Goal: Task Accomplishment & Management: Use online tool/utility

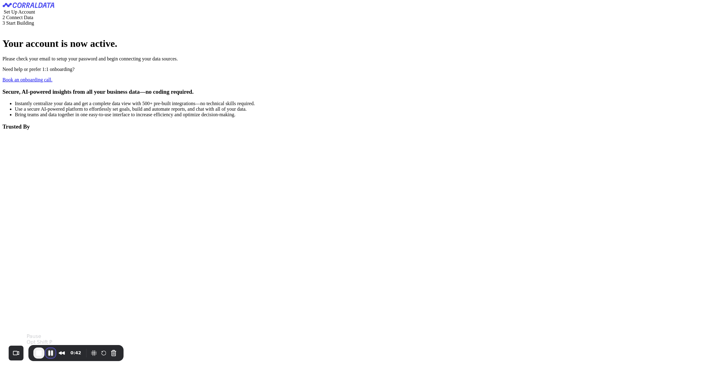
click at [52, 353] on button "Pause Recording" at bounding box center [51, 353] width 10 height 10
drag, startPoint x: 65, startPoint y: 123, endPoint x: 148, endPoint y: 122, distance: 83.7
click at [150, 62] on p "Please check your email to setup your password and begin connecting your data s…" at bounding box center [350, 59] width 697 height 6
click at [39, 354] on button "End Recording" at bounding box center [36, 353] width 10 height 10
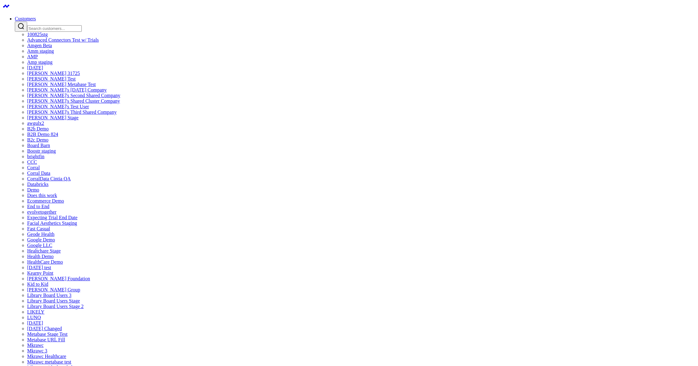
click at [36, 16] on link "Customers" at bounding box center [25, 18] width 21 height 5
click at [82, 26] on input "Search customers input" at bounding box center [54, 28] width 55 height 6
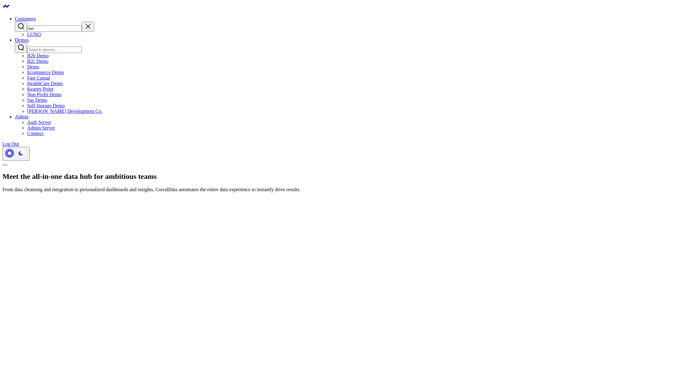
type input "lun"
click at [41, 37] on link "LUNQ" at bounding box center [34, 34] width 14 height 5
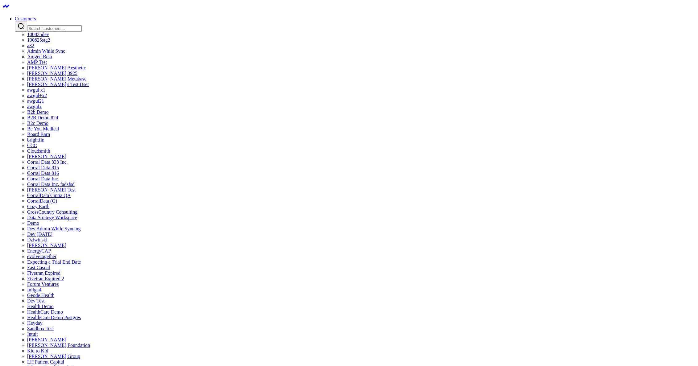
click at [36, 16] on link "Customers" at bounding box center [25, 18] width 21 height 5
click at [82, 26] on input "Search customers input" at bounding box center [54, 28] width 55 height 6
type input "l"
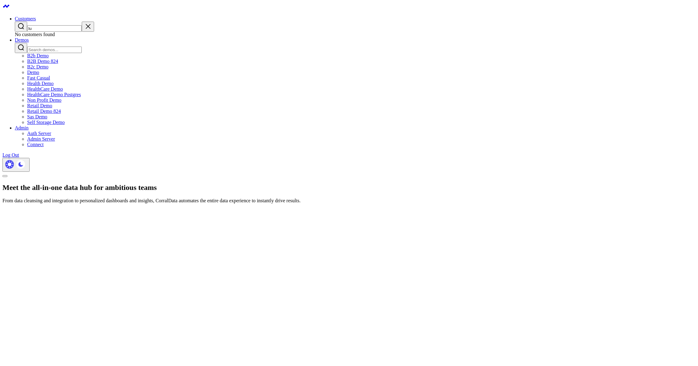
click at [82, 25] on input "lu" at bounding box center [54, 28] width 55 height 6
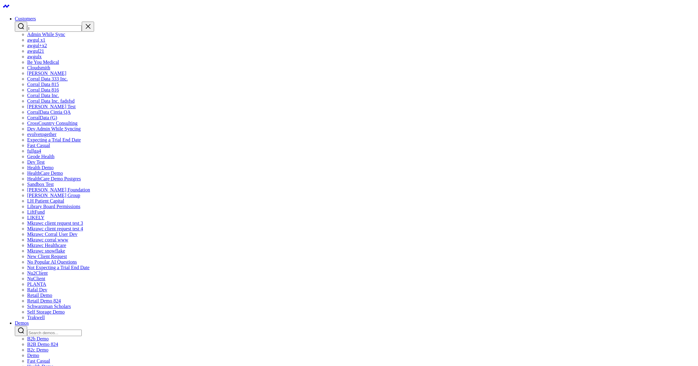
click at [82, 25] on input "l" at bounding box center [54, 28] width 55 height 6
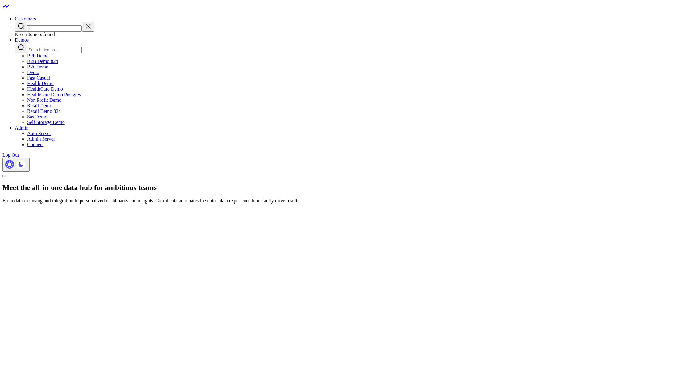
click at [82, 25] on input "lu" at bounding box center [54, 28] width 55 height 6
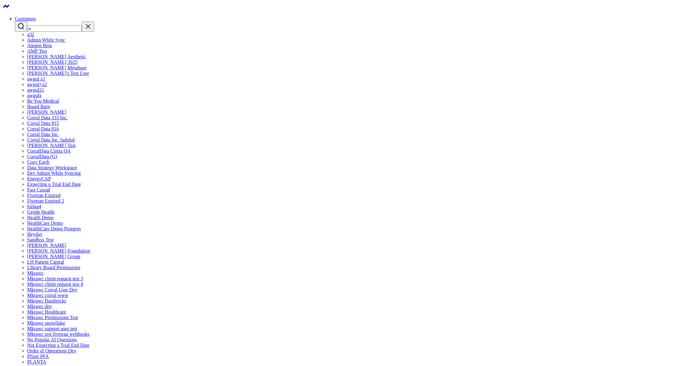
click at [82, 25] on input "a" at bounding box center [54, 28] width 55 height 6
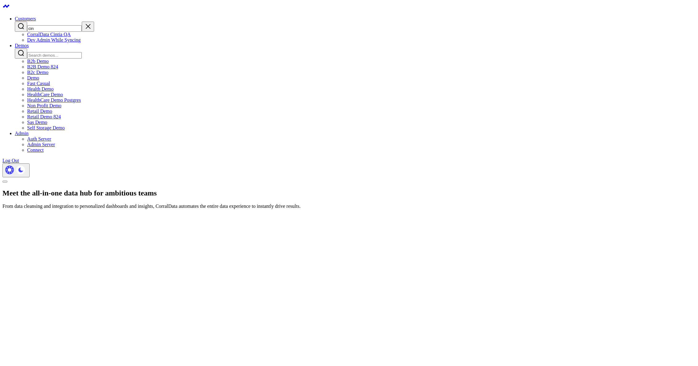
type input "cin"
click at [71, 37] on link "CorralData Cintia QA" at bounding box center [49, 34] width 44 height 5
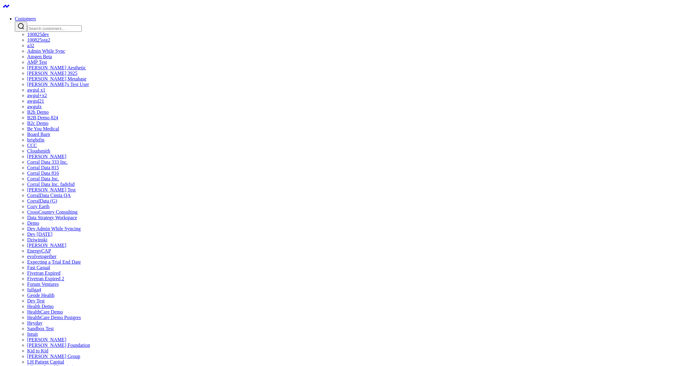
click at [36, 16] on link "Customers" at bounding box center [25, 18] width 21 height 5
click at [82, 25] on input "Search customers input" at bounding box center [54, 28] width 55 height 6
click at [71, 198] on link "CorralData Cintia QA" at bounding box center [49, 195] width 44 height 5
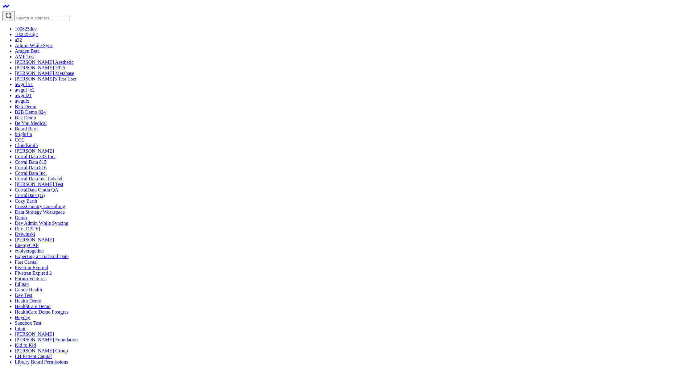
drag, startPoint x: 277, startPoint y: 94, endPoint x: 245, endPoint y: 98, distance: 31.7
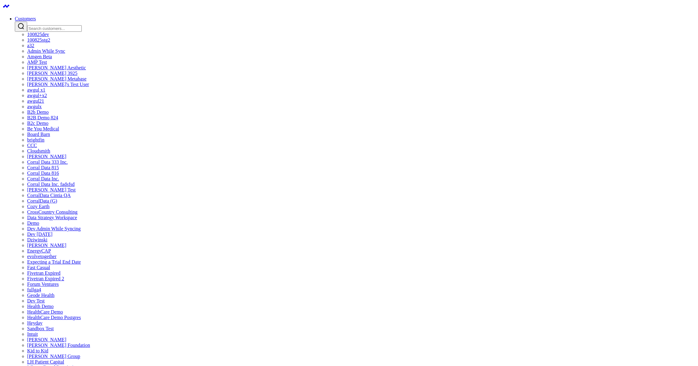
click at [36, 16] on link "Customers" at bounding box center [25, 18] width 21 height 5
click at [82, 25] on input "Search customers input" at bounding box center [54, 28] width 55 height 6
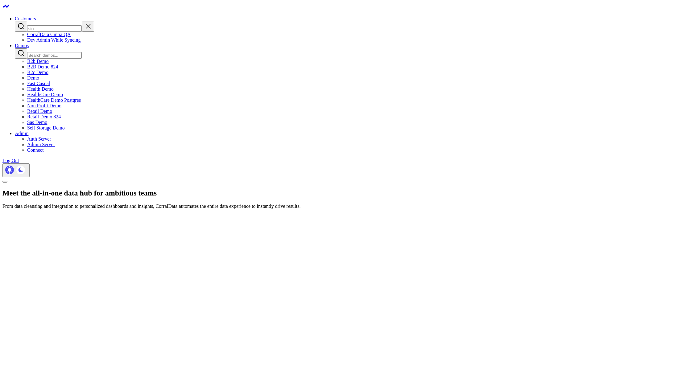
type input "cin"
click at [71, 37] on link "CorralData Cintia QA" at bounding box center [49, 34] width 44 height 5
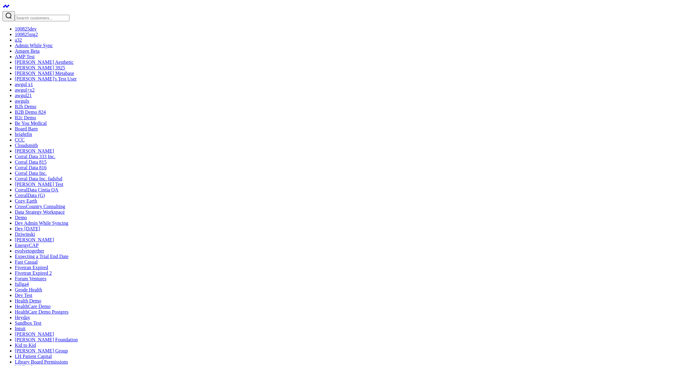
drag, startPoint x: 56, startPoint y: 305, endPoint x: 28, endPoint y: 302, distance: 28.2
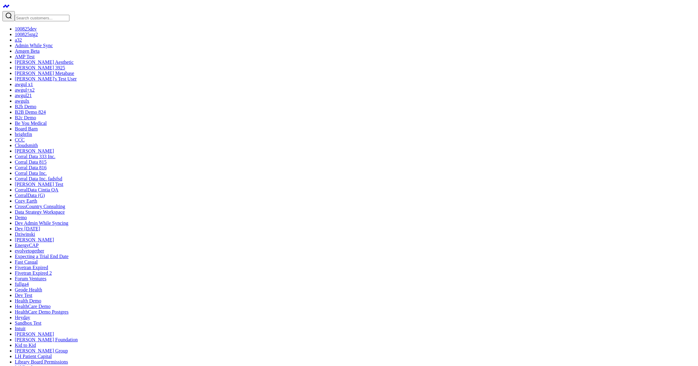
drag, startPoint x: 61, startPoint y: 318, endPoint x: 70, endPoint y: 299, distance: 20.4
copy ul "Connect Integrations Manage Users"
click at [52, 15] on input "Search customers input" at bounding box center [42, 18] width 55 height 6
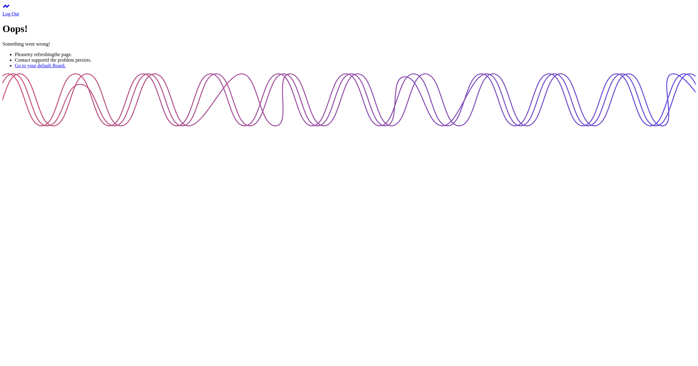
click at [9, 11] on link at bounding box center [5, 8] width 7 height 5
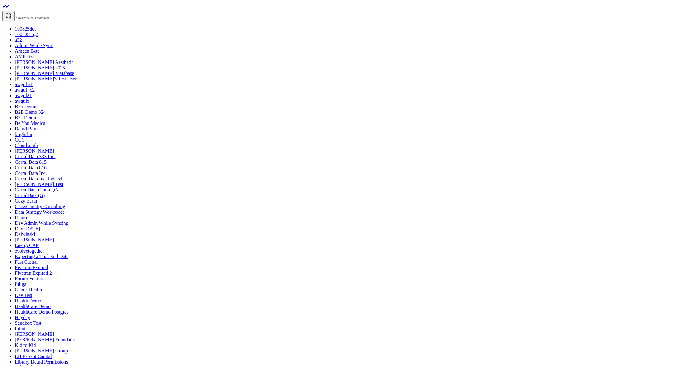
scroll to position [135, 0]
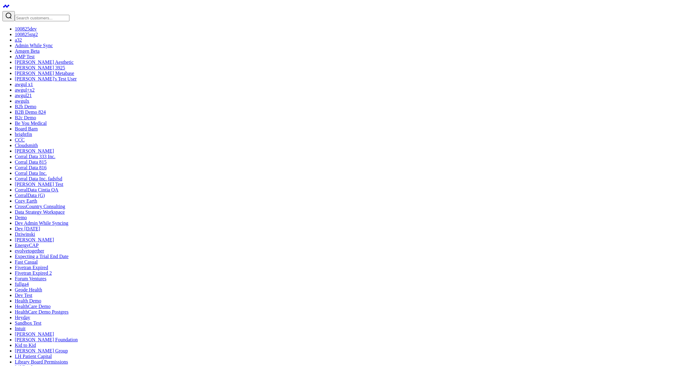
scroll to position [490, 0]
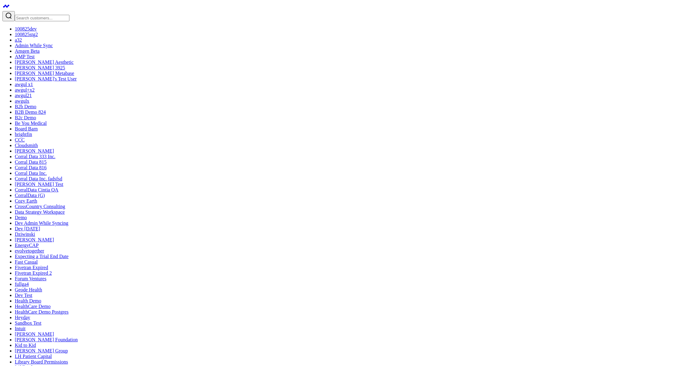
drag, startPoint x: 573, startPoint y: 11, endPoint x: 610, endPoint y: 11, distance: 37.3
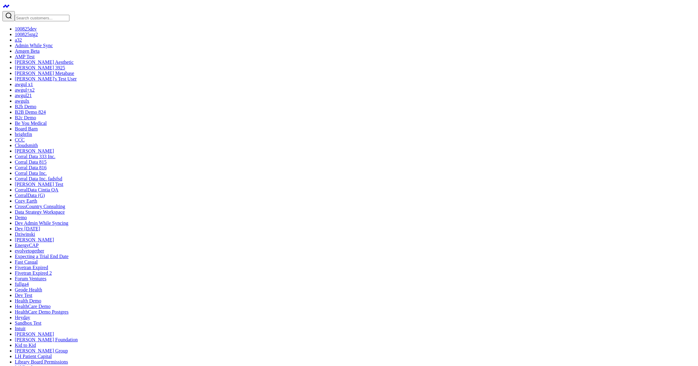
drag, startPoint x: 317, startPoint y: 181, endPoint x: 325, endPoint y: 252, distance: 71.5
drag, startPoint x: 314, startPoint y: 168, endPoint x: 319, endPoint y: 246, distance: 78.3
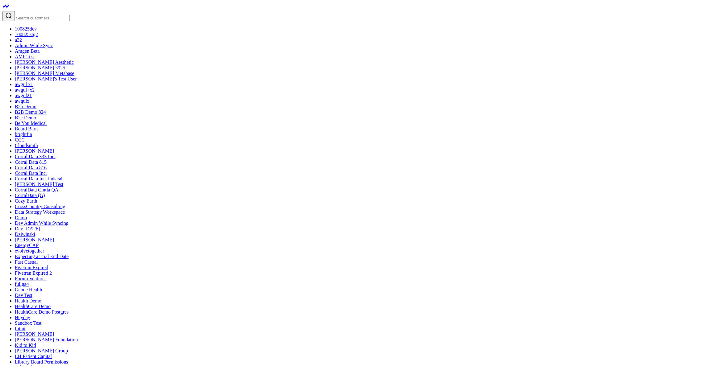
drag, startPoint x: 461, startPoint y: 110, endPoint x: 487, endPoint y: 242, distance: 134.4
drag, startPoint x: 485, startPoint y: 246, endPoint x: 484, endPoint y: 120, distance: 125.9
drag, startPoint x: 484, startPoint y: 120, endPoint x: 494, endPoint y: 233, distance: 113.7
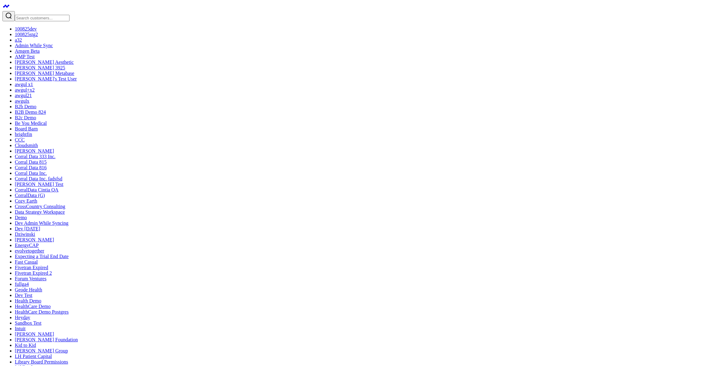
drag, startPoint x: 494, startPoint y: 233, endPoint x: 502, endPoint y: 139, distance: 94.5
drag, startPoint x: 502, startPoint y: 140, endPoint x: 506, endPoint y: 236, distance: 96.4
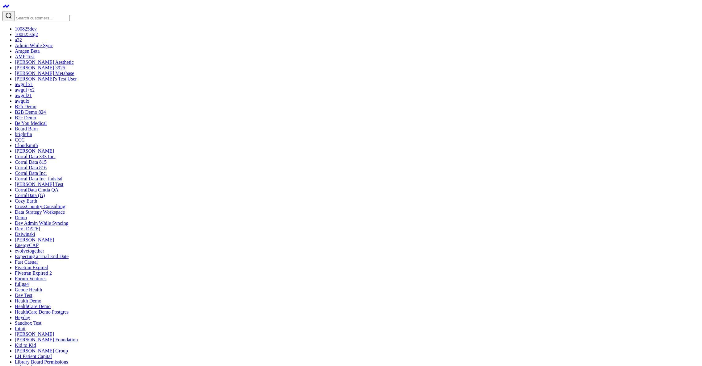
drag, startPoint x: 506, startPoint y: 236, endPoint x: 512, endPoint y: 146, distance: 89.7
drag, startPoint x: 511, startPoint y: 205, endPoint x: 516, endPoint y: 232, distance: 27.6
drag, startPoint x: 515, startPoint y: 236, endPoint x: 527, endPoint y: 131, distance: 106.3
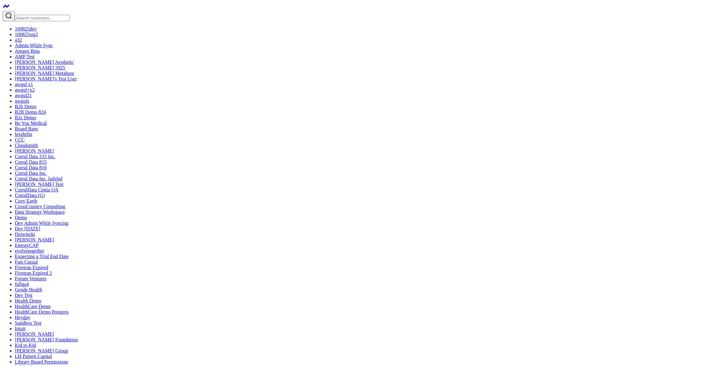
drag, startPoint x: 527, startPoint y: 131, endPoint x: 548, endPoint y: 171, distance: 45.6
